Goal: Transaction & Acquisition: Purchase product/service

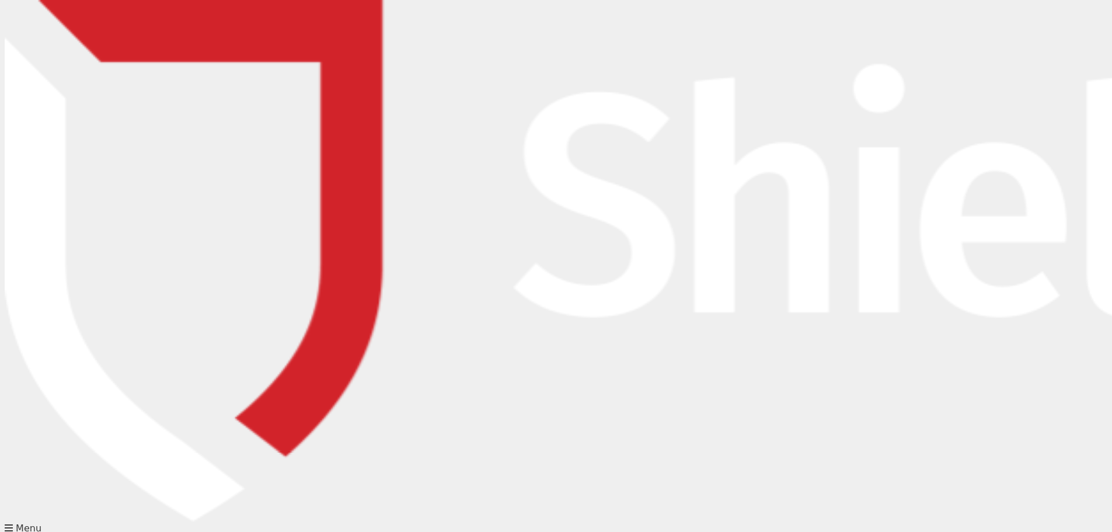
type input "[PERSON_NAME][EMAIL_ADDRESS][DOMAIN_NAME]"
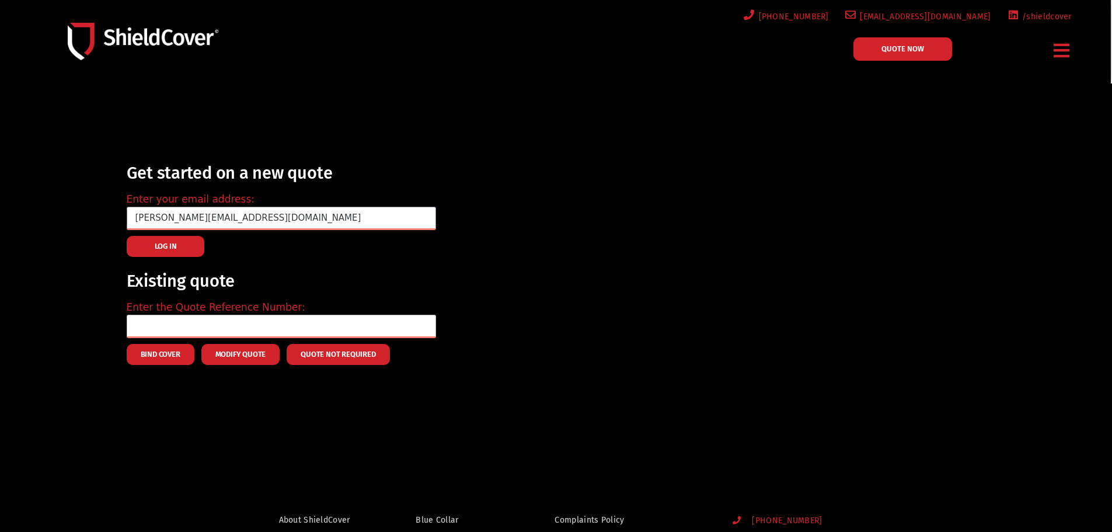
click at [296, 327] on input "text" at bounding box center [281, 326] width 309 height 23
type input "[PERSON_NAME]"
click at [482, 315] on div "Get started on a new quote Enter your email address: [PERSON_NAME][EMAIL_ADDRES…" at bounding box center [572, 261] width 902 height 218
click at [911, 54] on link "QUOTE NOW" at bounding box center [902, 48] width 99 height 23
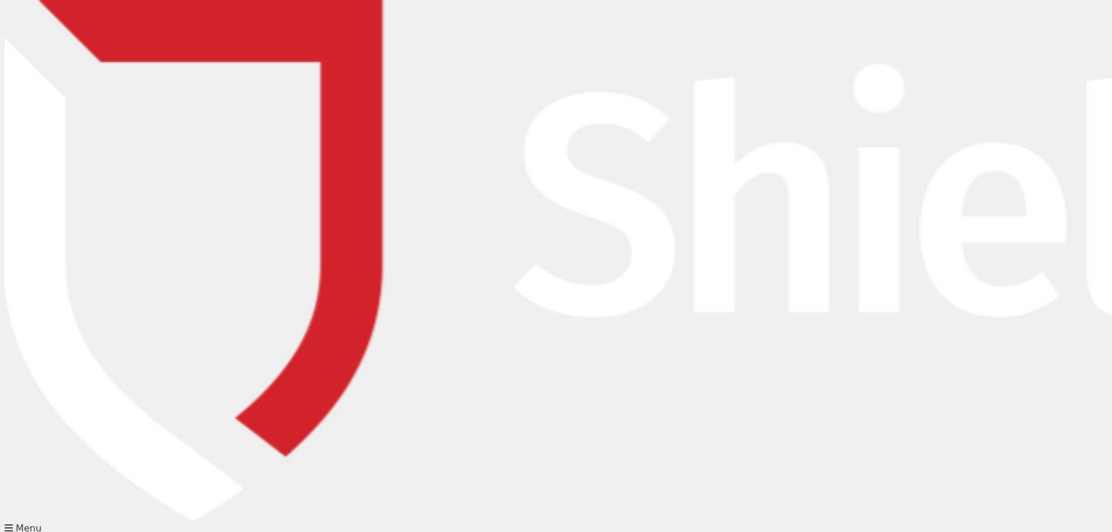
type input "[PERSON_NAME][EMAIL_ADDRESS][DOMAIN_NAME]"
